Goal: Navigation & Orientation: Find specific page/section

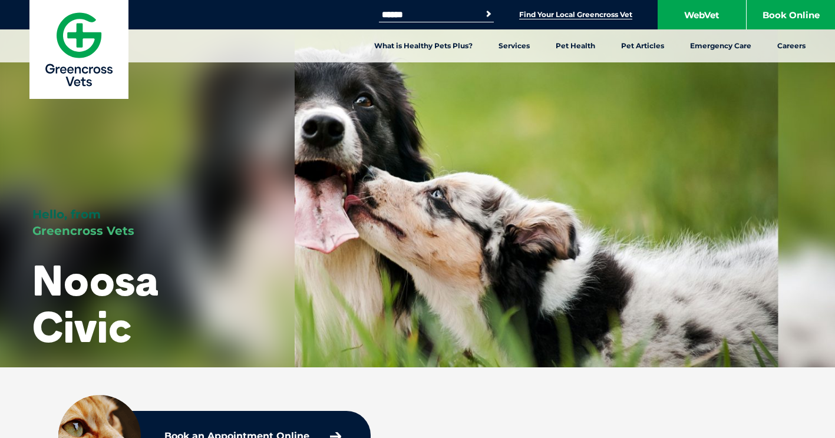
click at [569, 14] on link "Find Your Local Greencross Vet" at bounding box center [575, 14] width 113 height 9
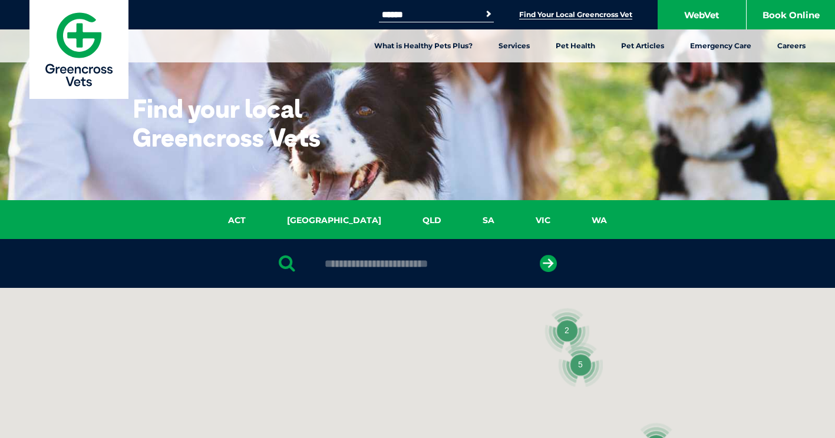
click at [402, 218] on link "QLD" at bounding box center [432, 221] width 60 height 14
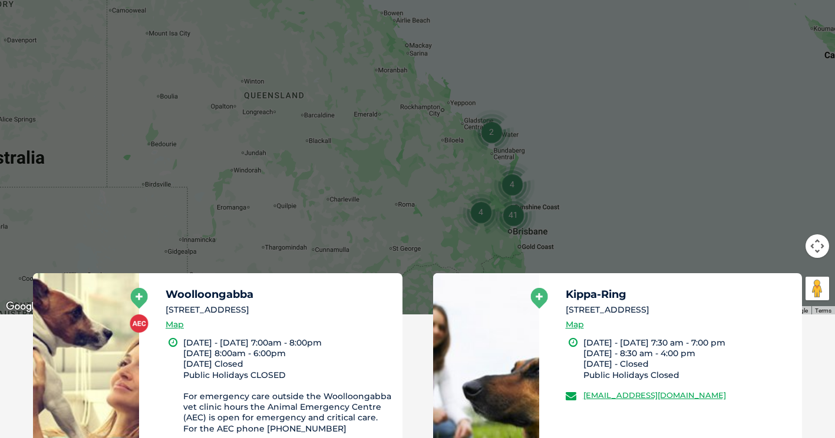
scroll to position [429, 0]
click at [718, 151] on div at bounding box center [417, 86] width 835 height 455
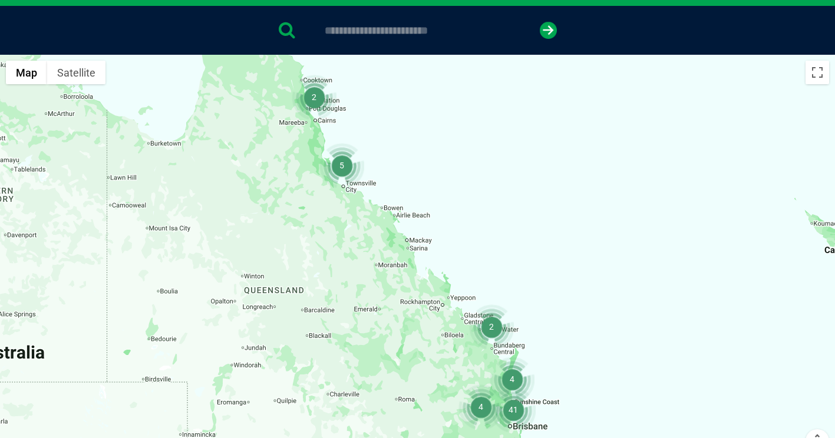
scroll to position [0, 0]
